Goal: Information Seeking & Learning: Learn about a topic

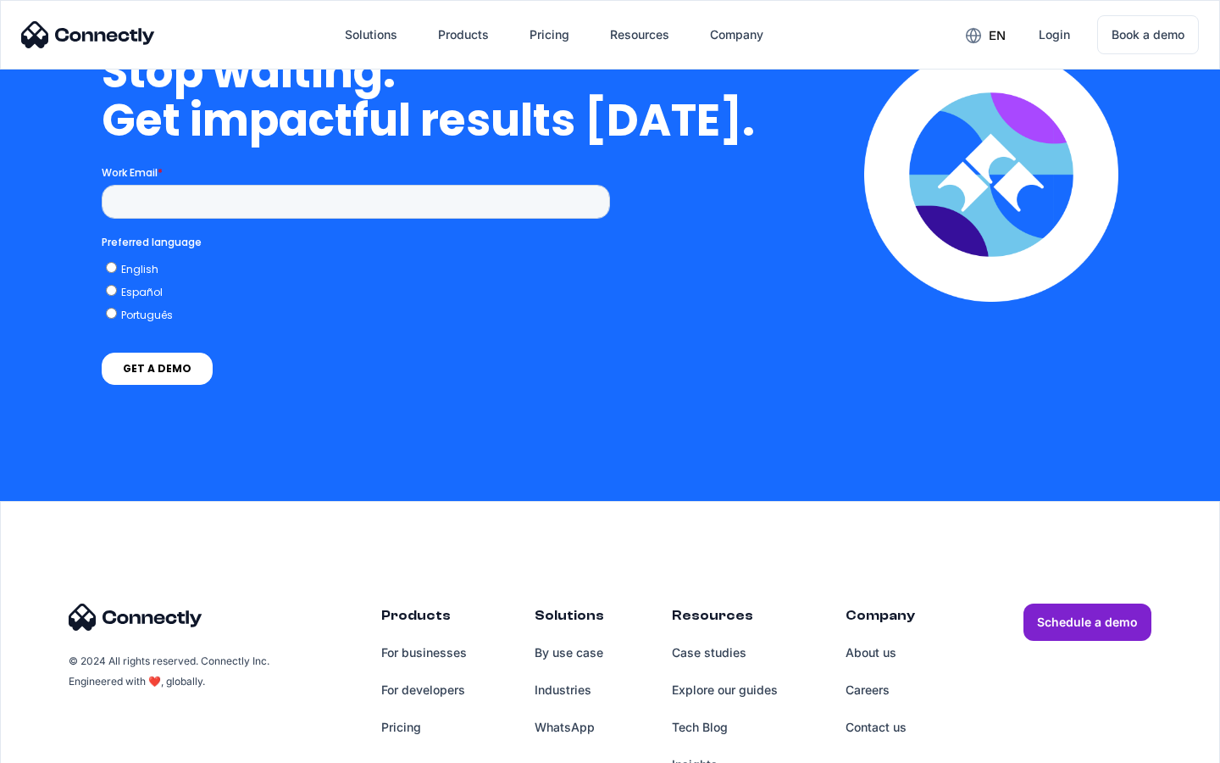
scroll to position [6970, 0]
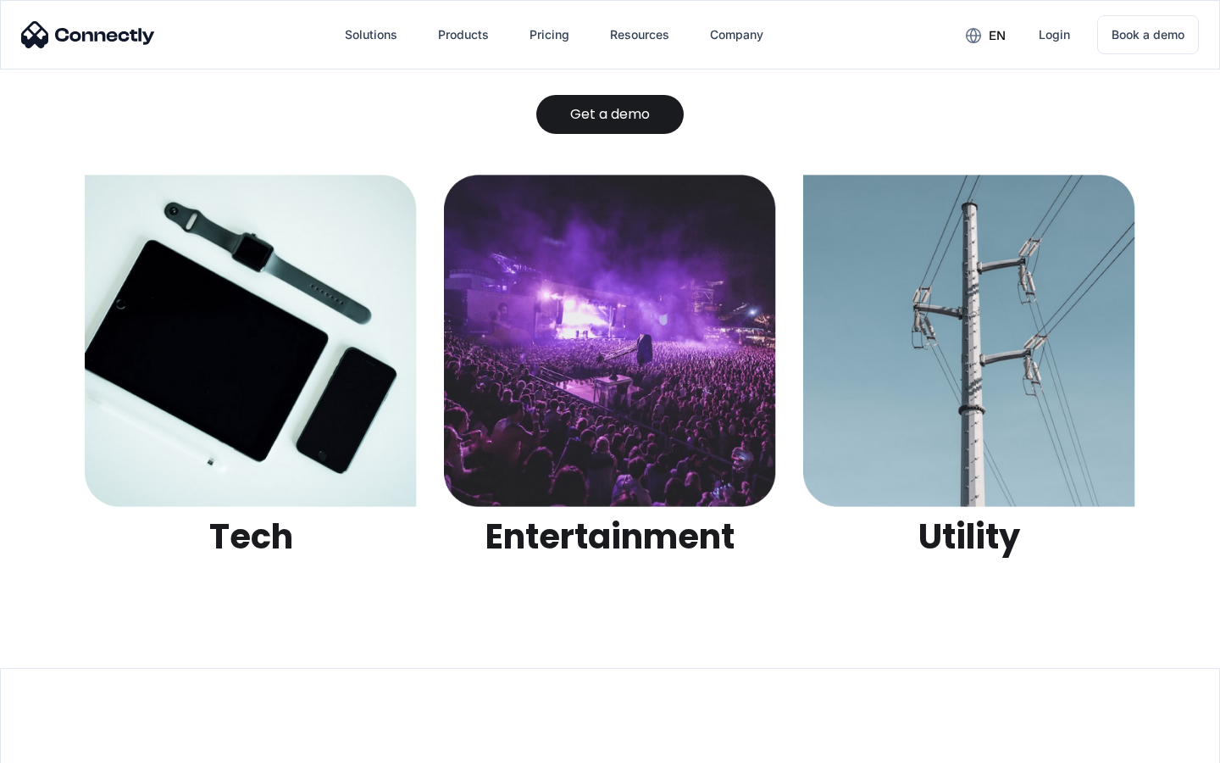
scroll to position [5346, 0]
